Goal: Check status: Check status

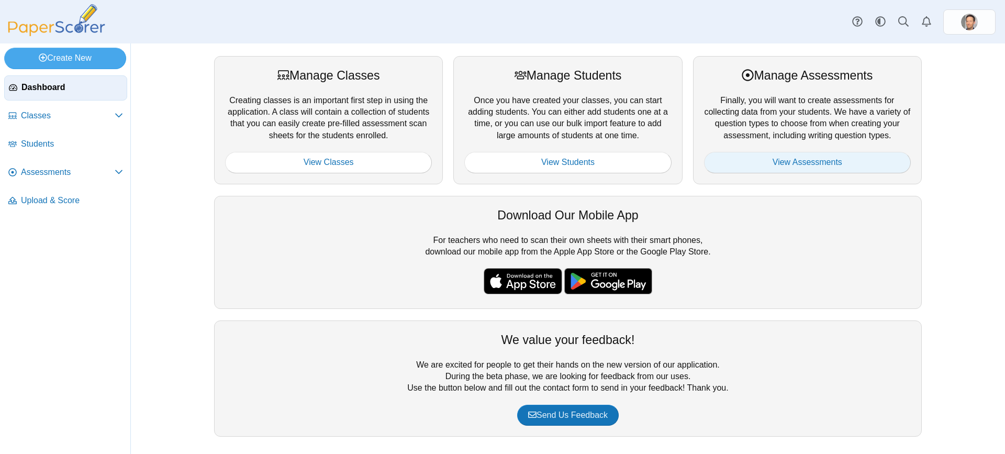
click at [817, 158] on link "View Assessments" at bounding box center [807, 162] width 207 height 21
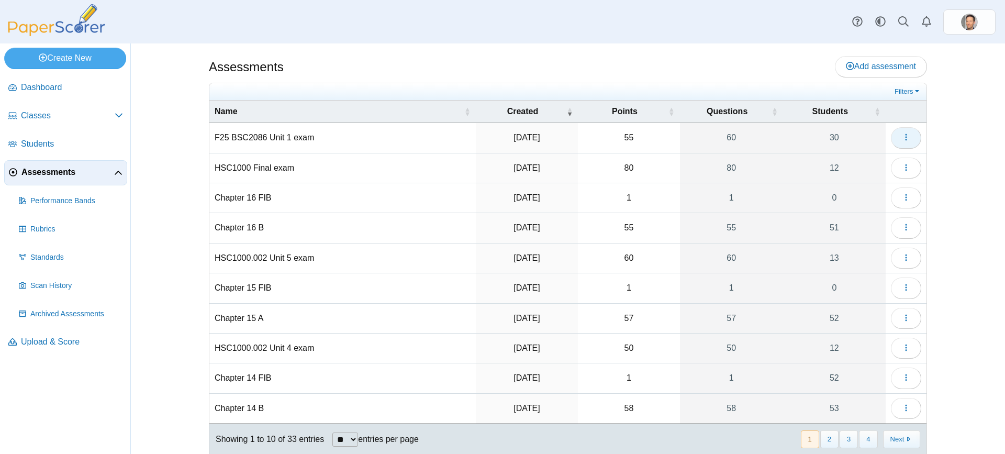
click at [906, 139] on icon "button" at bounding box center [906, 137] width 8 height 8
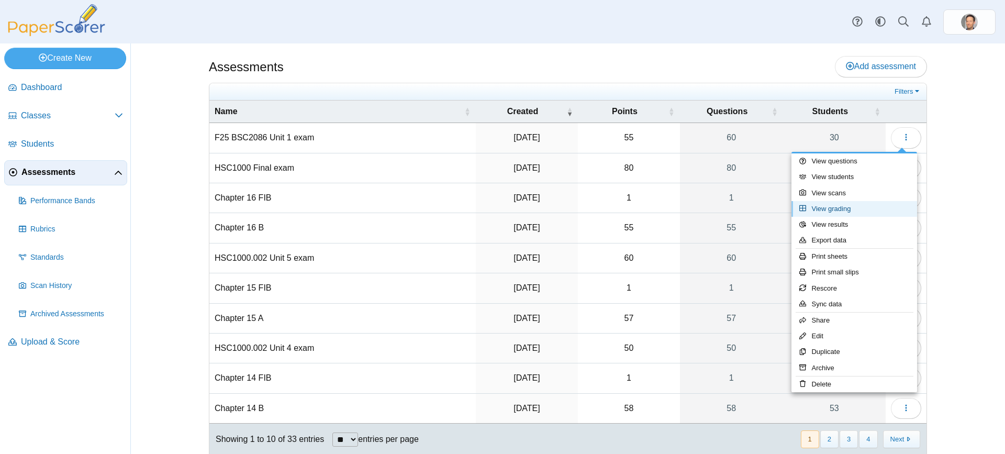
click at [831, 209] on link "View grading" at bounding box center [854, 209] width 126 height 16
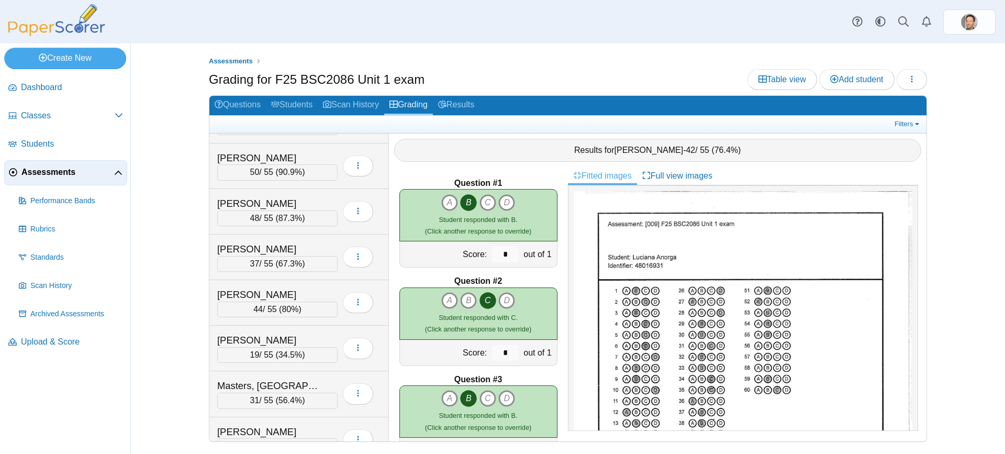
scroll to position [628, 0]
click at [270, 355] on div "31 / 55 ( 56.4% )" at bounding box center [277, 356] width 120 height 16
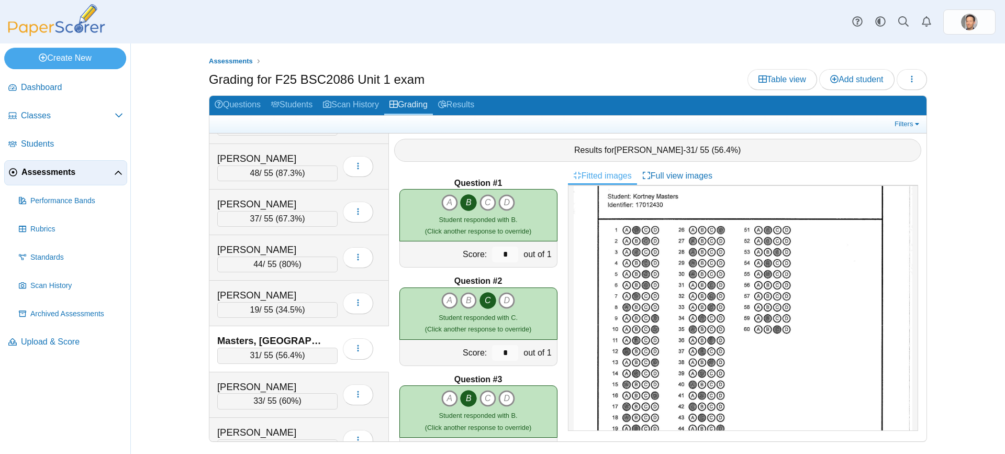
scroll to position [68, 0]
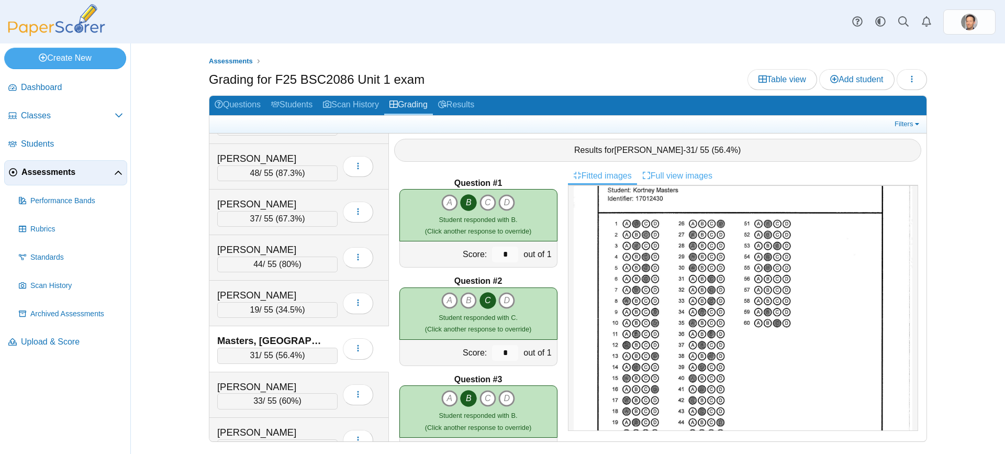
click at [682, 175] on link "Full view images" at bounding box center [677, 176] width 81 height 18
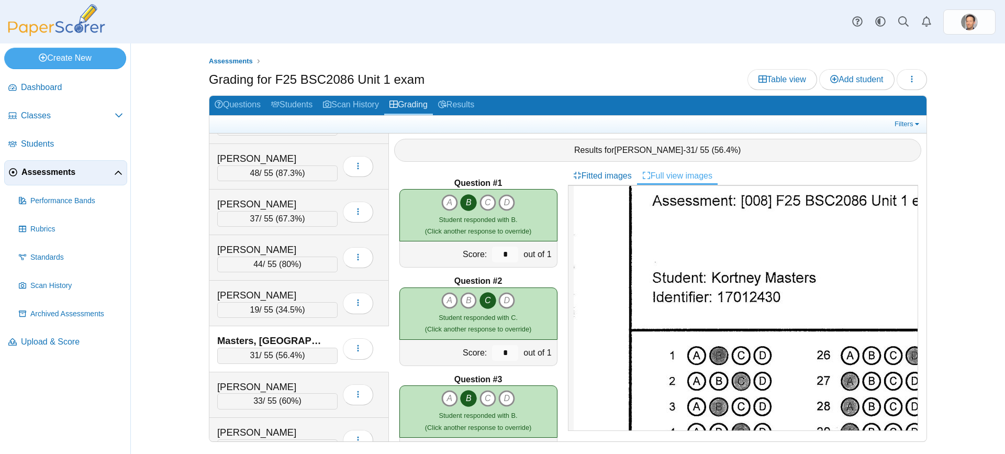
click at [682, 175] on link "Full view images" at bounding box center [677, 176] width 81 height 18
